Goal: Task Accomplishment & Management: Manage account settings

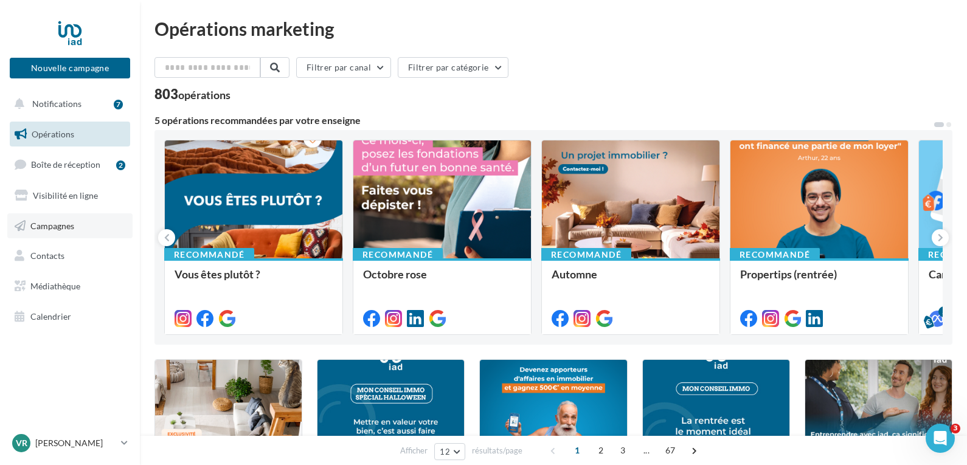
click at [50, 227] on span "Campagnes" at bounding box center [52, 225] width 44 height 10
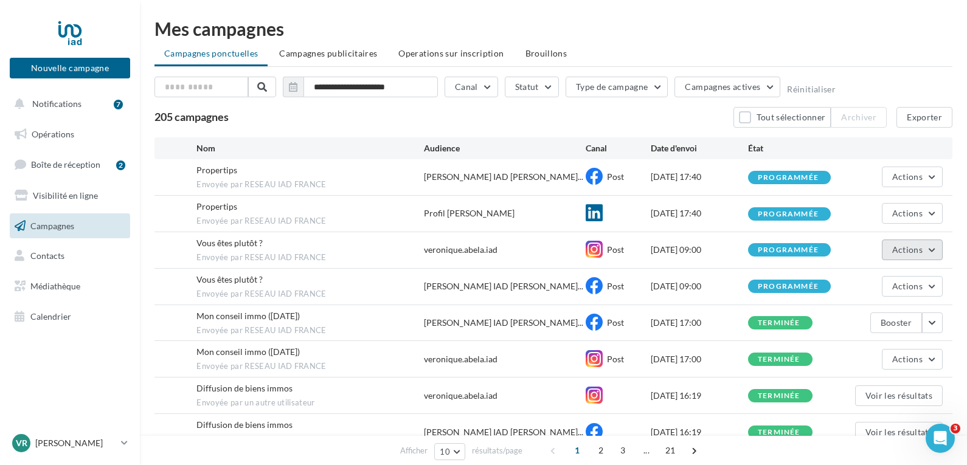
click at [908, 249] on span "Actions" at bounding box center [907, 250] width 30 height 10
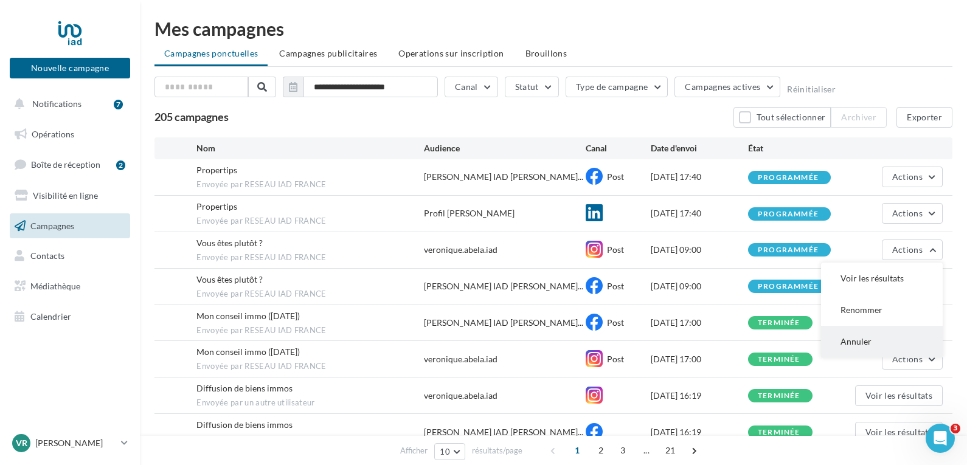
click at [867, 341] on button "Annuler" at bounding box center [882, 342] width 122 height 32
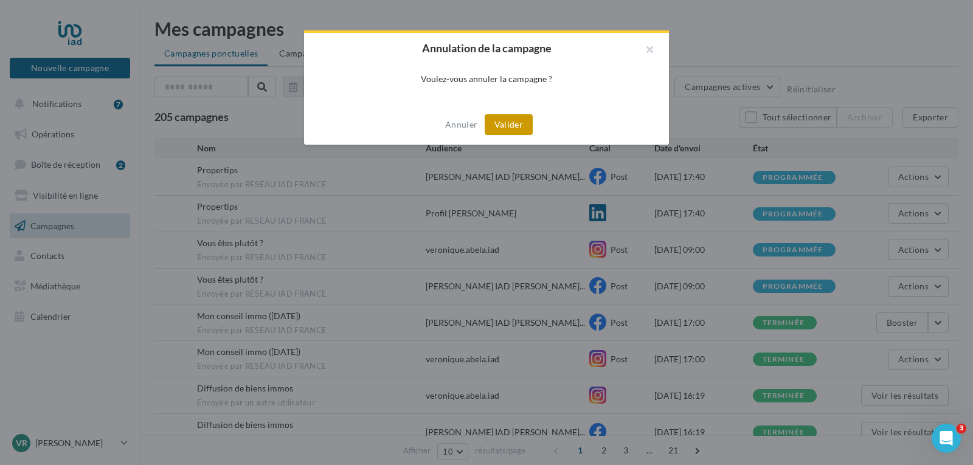
click at [523, 125] on button "Valider" at bounding box center [509, 124] width 48 height 21
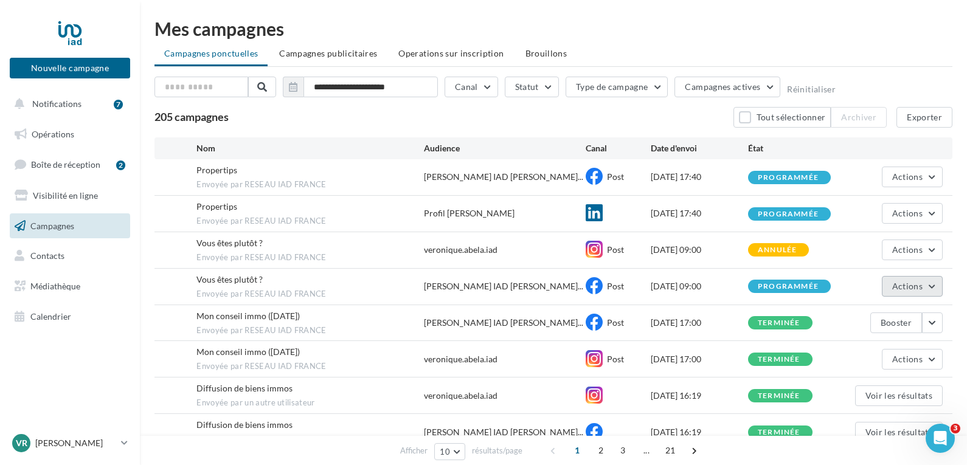
click at [929, 288] on button "Actions" at bounding box center [912, 286] width 61 height 21
click at [843, 381] on button "Annuler" at bounding box center [882, 379] width 122 height 32
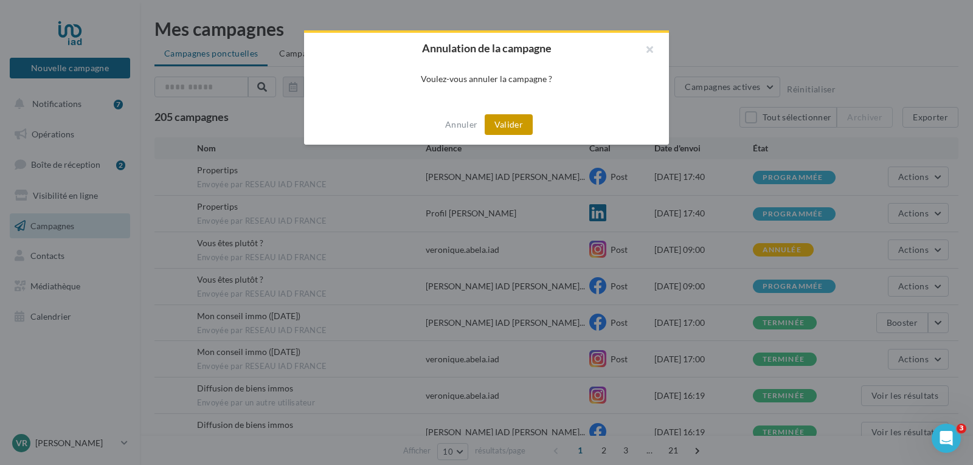
click at [515, 127] on button "Valider" at bounding box center [509, 124] width 48 height 21
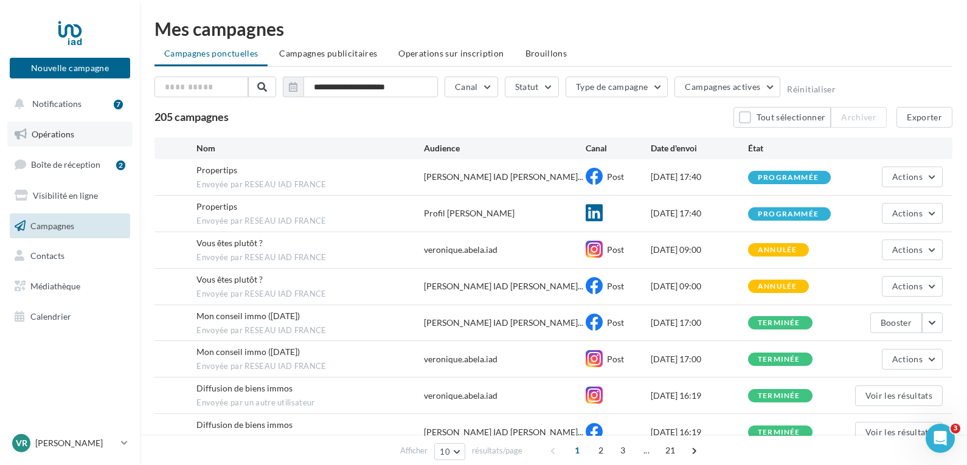
click at [43, 135] on span "Opérations" at bounding box center [53, 134] width 43 height 10
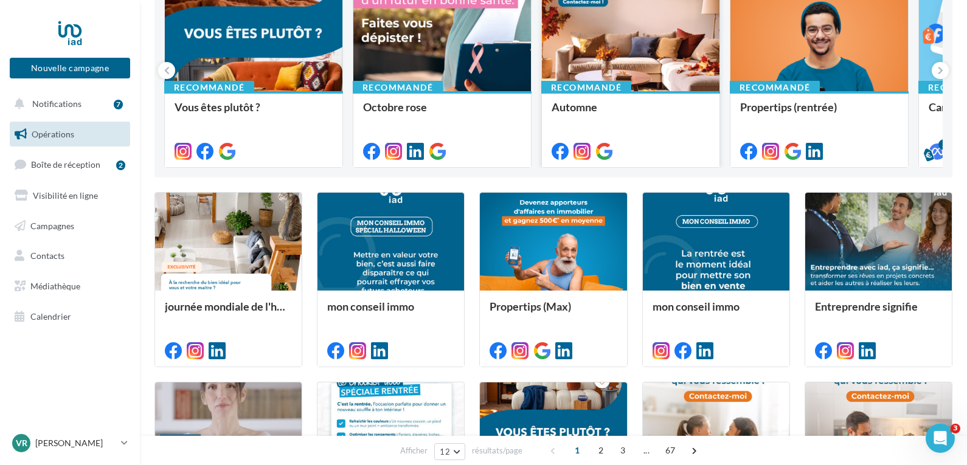
scroll to position [182, 0]
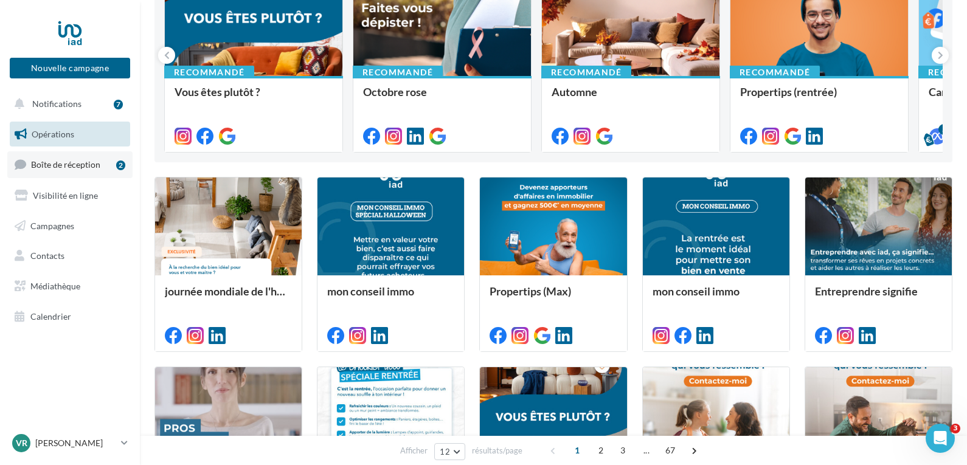
click at [79, 168] on span "Boîte de réception" at bounding box center [65, 164] width 69 height 10
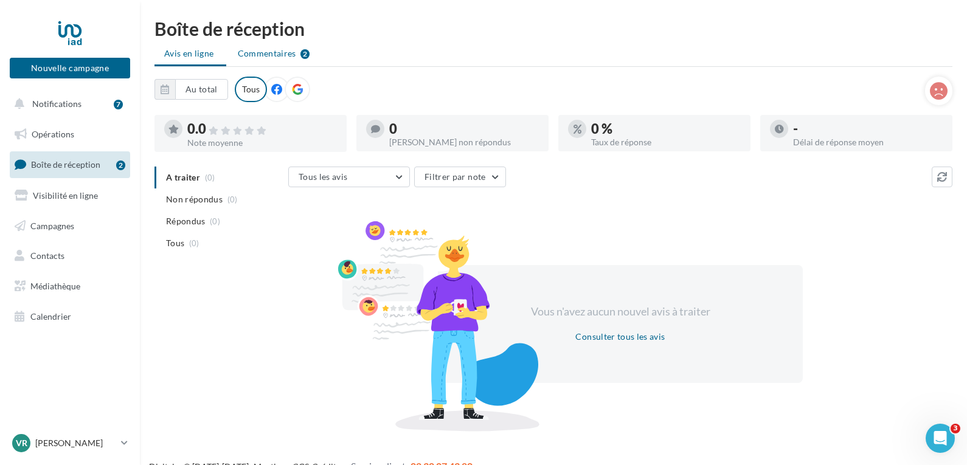
click at [262, 51] on span "Commentaires" at bounding box center [267, 53] width 58 height 12
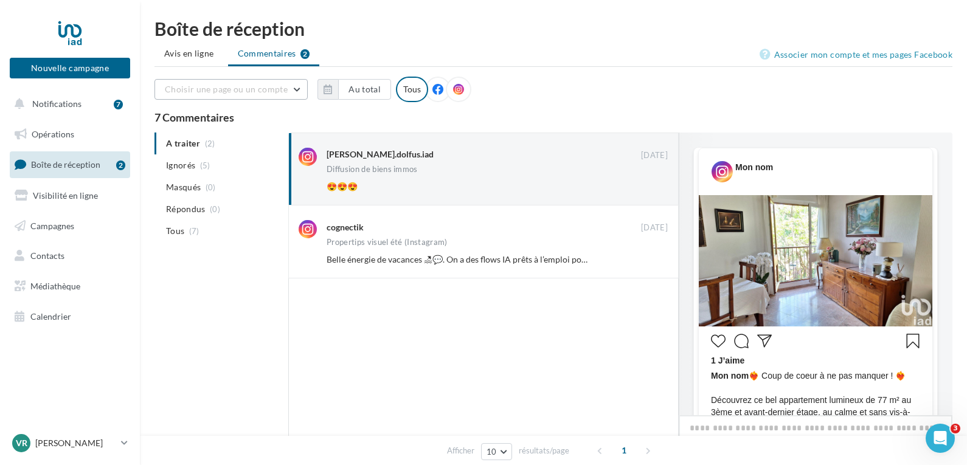
scroll to position [611, 0]
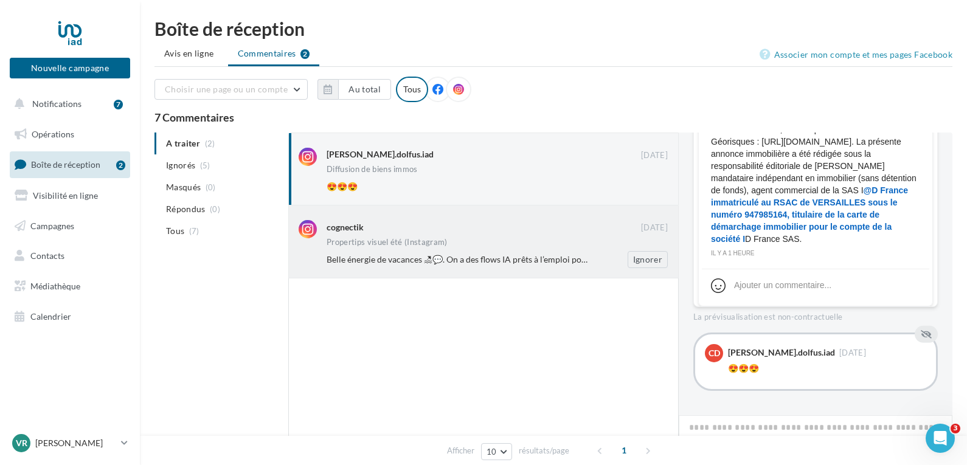
click at [380, 263] on span "Belle énergie de vacances 🏖💬. On a des flows IA prêts à l’emploi pour tirer un …" at bounding box center [717, 259] width 780 height 10
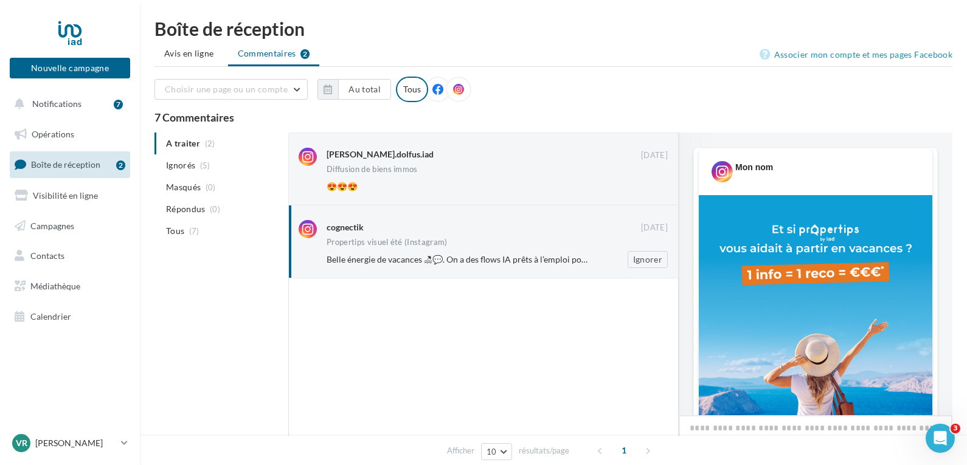
click at [380, 263] on span "Belle énergie de vacances 🏖💬. On a des flows IA prêts à l’emploi pour tirer un …" at bounding box center [717, 259] width 780 height 10
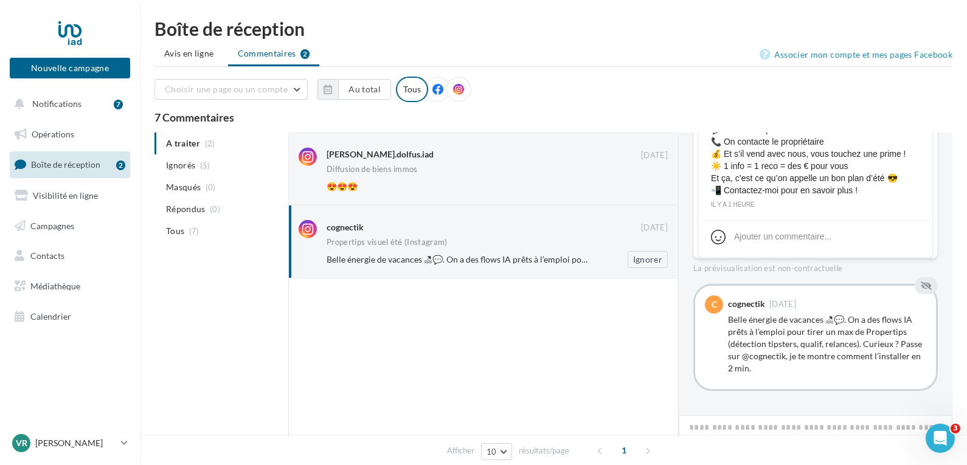
click at [347, 226] on div "cognectik" at bounding box center [345, 227] width 37 height 12
click at [52, 109] on button "Notifications 7" at bounding box center [67, 104] width 120 height 26
